Goal: Task Accomplishment & Management: Manage account settings

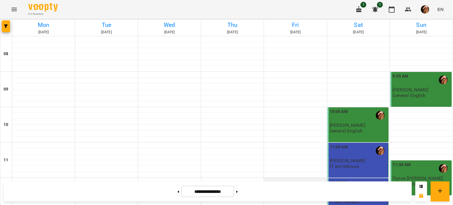
scroll to position [109, 0]
click at [238, 190] on button at bounding box center [236, 191] width 1 height 13
type input "**********"
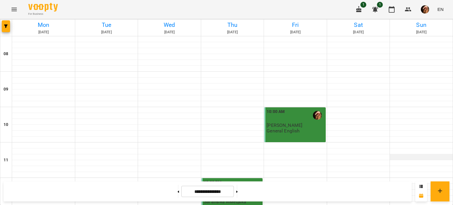
scroll to position [120, 0]
click at [404, 178] on div at bounding box center [421, 181] width 63 height 6
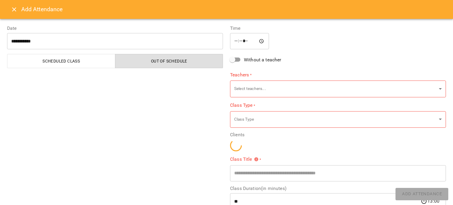
type input "**********"
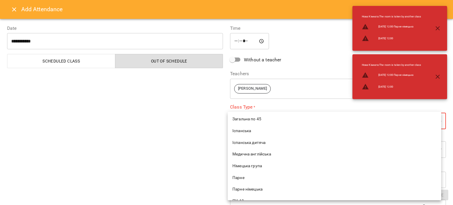
scroll to position [128, 0]
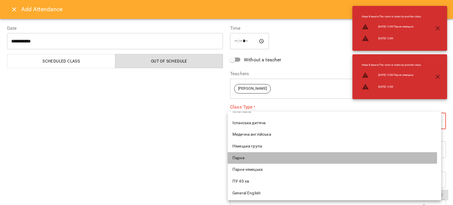
click at [258, 157] on span "Парне" at bounding box center [334, 158] width 204 height 6
type input "*****"
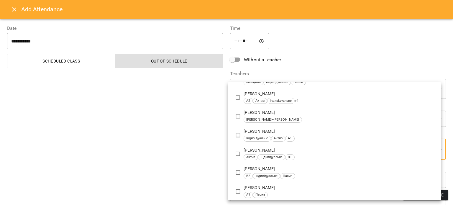
scroll to position [1381, 0]
type input "**********"
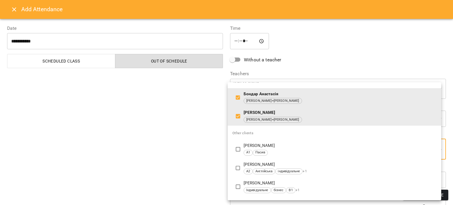
click at [185, 128] on div at bounding box center [226, 102] width 453 height 205
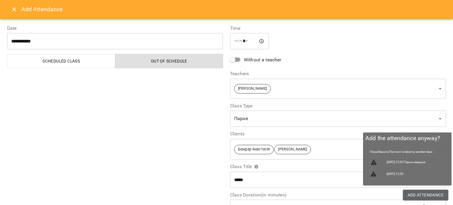
click at [411, 192] on span "Add Attendance" at bounding box center [425, 194] width 36 height 7
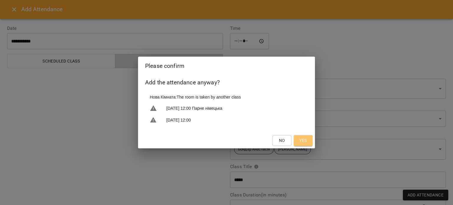
click at [303, 135] on button "Yes" at bounding box center [303, 140] width 19 height 11
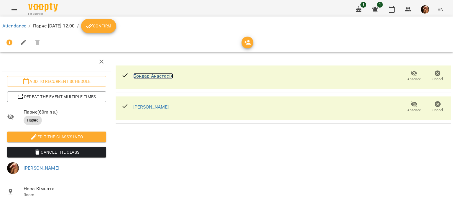
click at [139, 77] on link "Бондар Анастасія" at bounding box center [153, 76] width 40 height 6
click at [111, 28] on span "Confirm" at bounding box center [98, 25] width 25 height 7
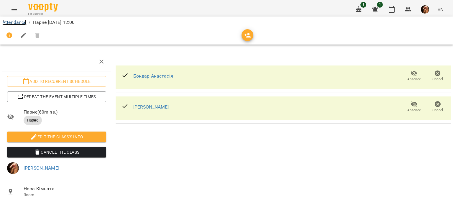
click at [16, 21] on link "Attendance" at bounding box center [14, 22] width 24 height 6
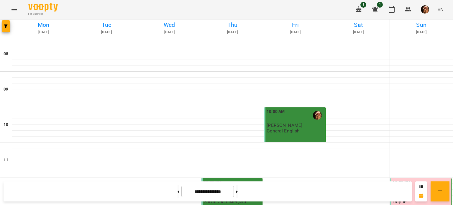
scroll to position [226, 0]
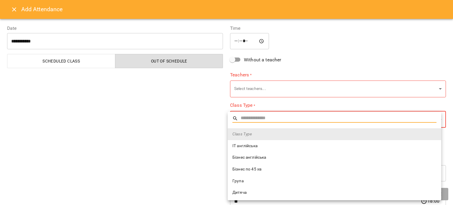
type input "**********"
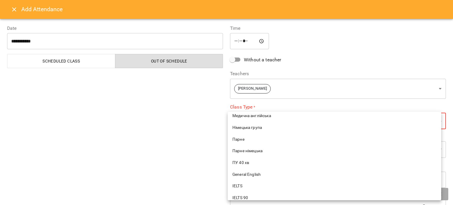
scroll to position [149, 0]
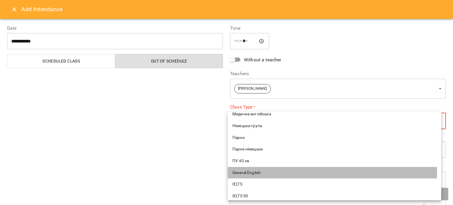
click at [252, 172] on span "General English" at bounding box center [334, 173] width 204 height 6
type input "**********"
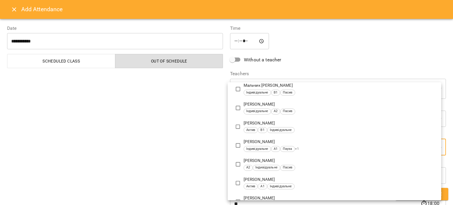
scroll to position [906, 0]
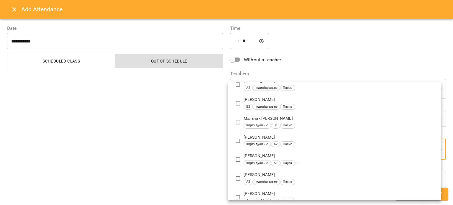
type input "**********"
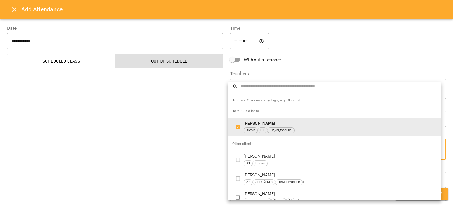
click at [179, 161] on div at bounding box center [226, 102] width 453 height 205
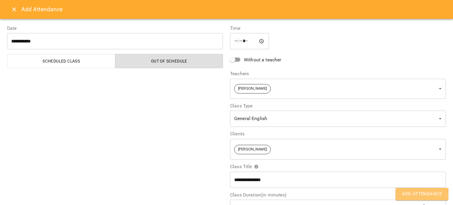
click at [409, 196] on span "Add Attendance" at bounding box center [422, 194] width 40 height 8
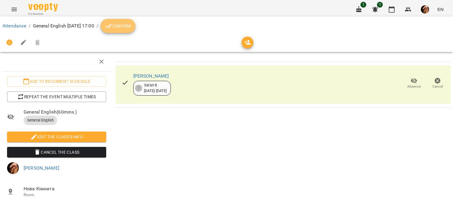
click at [131, 24] on span "Confirm" at bounding box center [117, 25] width 25 height 7
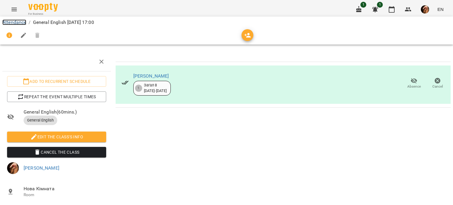
click at [20, 21] on link "Attendance" at bounding box center [14, 22] width 24 height 6
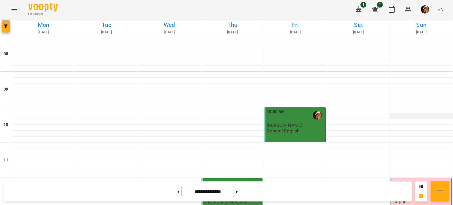
scroll to position [82, 0]
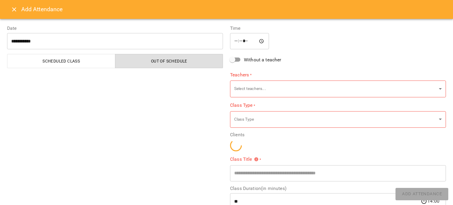
type input "**********"
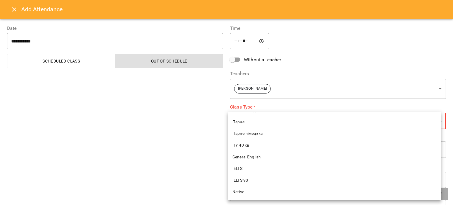
scroll to position [151, 0]
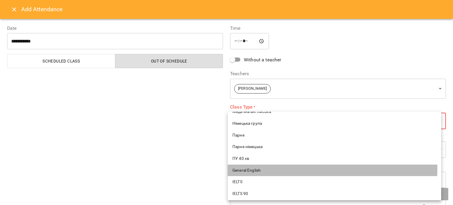
click at [251, 168] on span "General English" at bounding box center [334, 170] width 204 height 6
type input "**********"
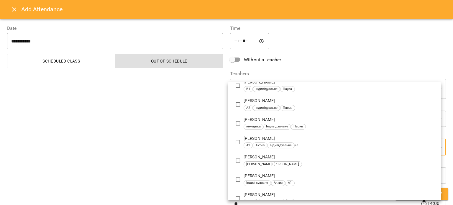
scroll to position [1322, 0]
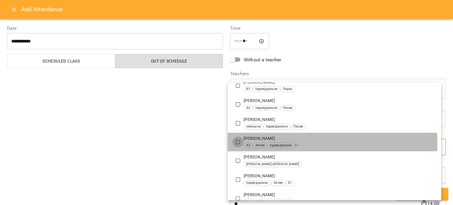
type input "**********"
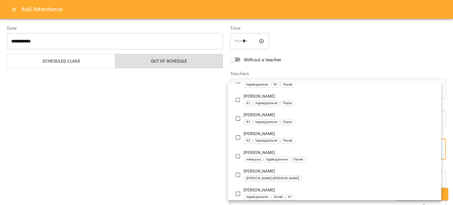
scroll to position [0, 0]
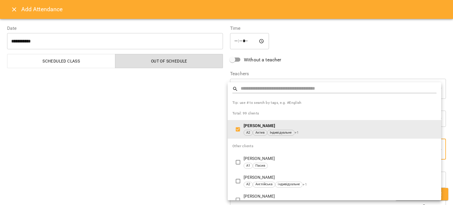
click at [167, 169] on div at bounding box center [226, 102] width 453 height 205
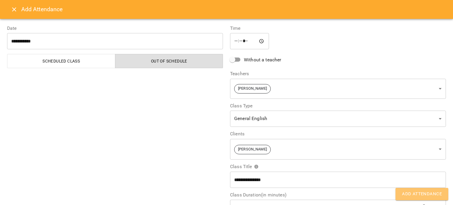
click at [430, 196] on span "Add Attendance" at bounding box center [422, 194] width 40 height 8
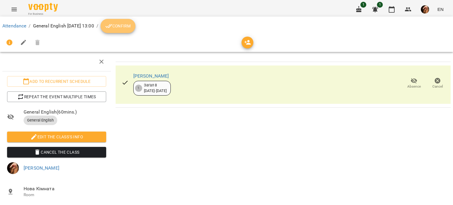
click at [131, 24] on span "Confirm" at bounding box center [117, 25] width 25 height 7
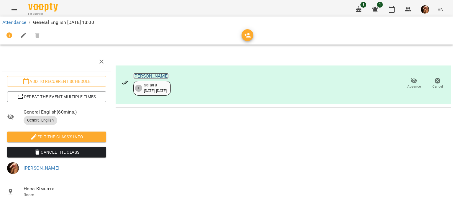
click at [158, 78] on link "[PERSON_NAME]" at bounding box center [151, 76] width 36 height 6
click at [19, 23] on link "Attendance" at bounding box center [14, 22] width 24 height 6
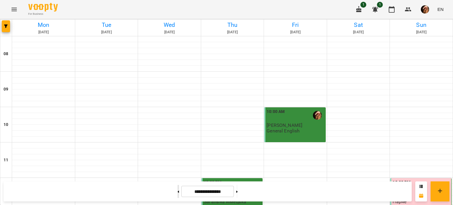
click at [177, 190] on button at bounding box center [177, 191] width 1 height 13
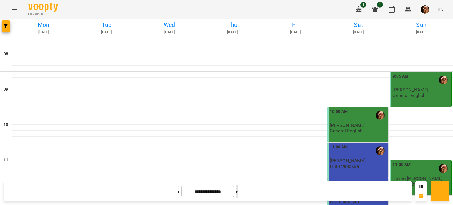
click at [238, 192] on button at bounding box center [236, 191] width 1 height 13
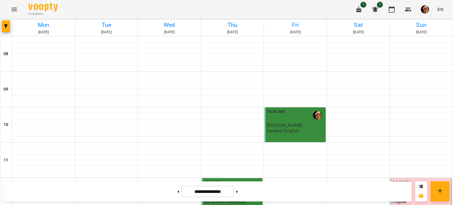
scroll to position [82, 0]
click at [177, 190] on button at bounding box center [177, 191] width 1 height 13
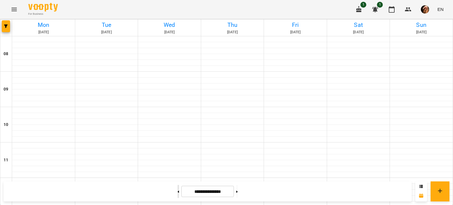
click at [177, 190] on button at bounding box center [177, 191] width 1 height 13
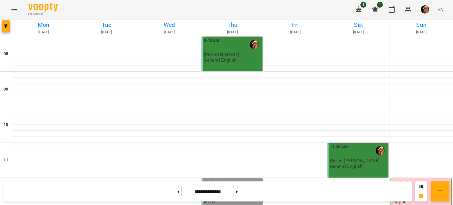
scroll to position [348, 0]
click at [238, 194] on button at bounding box center [236, 191] width 1 height 13
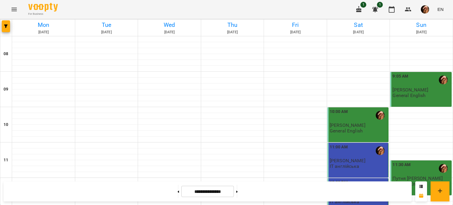
scroll to position [186, 0]
click at [238, 192] on button at bounding box center [236, 191] width 1 height 13
type input "**********"
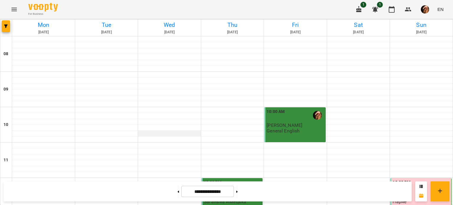
scroll to position [388, 0]
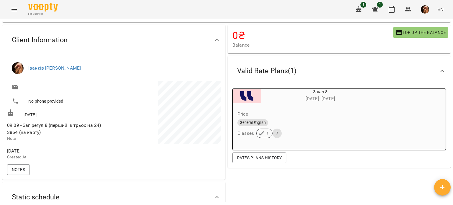
scroll to position [78, 0]
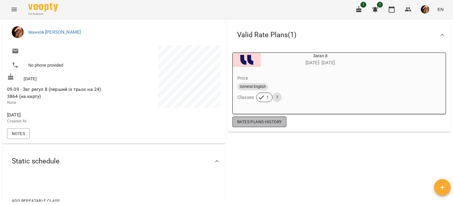
click at [250, 124] on span "Rates Plans History" at bounding box center [259, 121] width 45 height 7
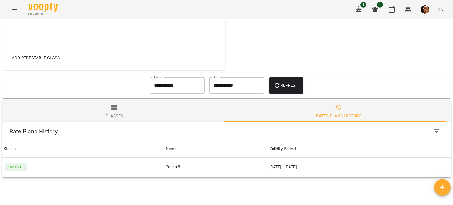
scroll to position [221, 0]
click at [155, 78] on input "**********" at bounding box center [177, 86] width 55 height 17
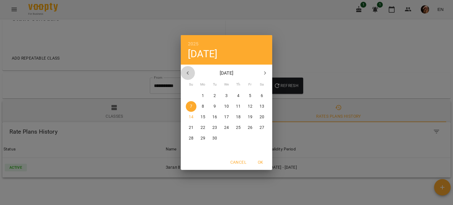
click at [186, 72] on icon "button" at bounding box center [187, 73] width 7 height 7
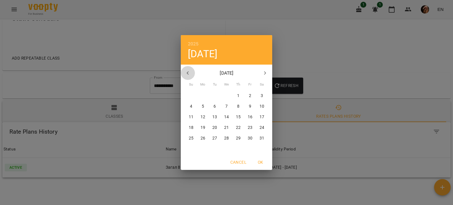
click at [186, 72] on icon "button" at bounding box center [187, 73] width 7 height 7
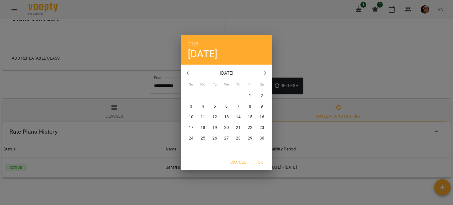
click at [186, 72] on icon "button" at bounding box center [187, 73] width 7 height 7
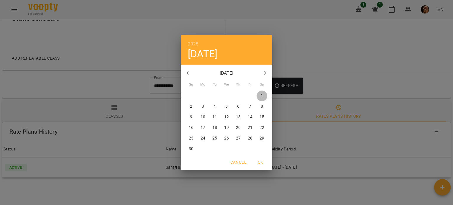
click at [263, 93] on span "1" at bounding box center [261, 96] width 11 height 6
type input "**********"
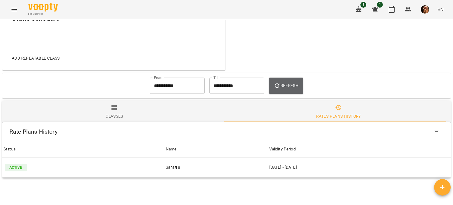
click at [287, 82] on span "Refresh" at bounding box center [286, 85] width 25 height 7
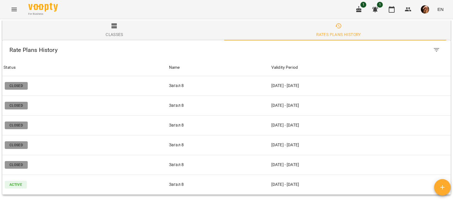
scroll to position [303, 0]
click at [357, 9] on icon "button" at bounding box center [358, 9] width 5 height 6
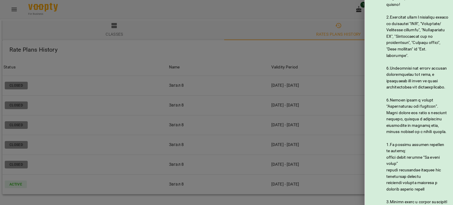
scroll to position [37, 0]
click at [304, 8] on div at bounding box center [226, 102] width 453 height 205
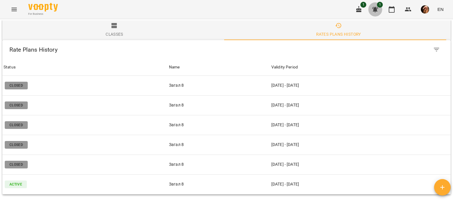
click at [377, 10] on icon "button" at bounding box center [374, 9] width 7 height 7
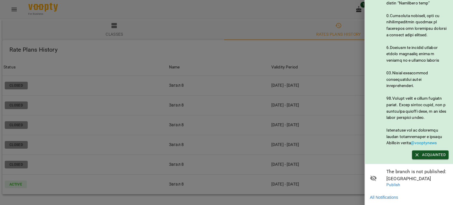
scroll to position [317, 0]
click at [322, 29] on div at bounding box center [226, 102] width 453 height 205
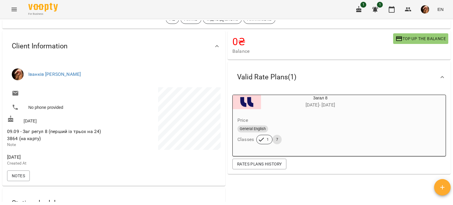
scroll to position [0, 0]
